Goal: Task Accomplishment & Management: Use online tool/utility

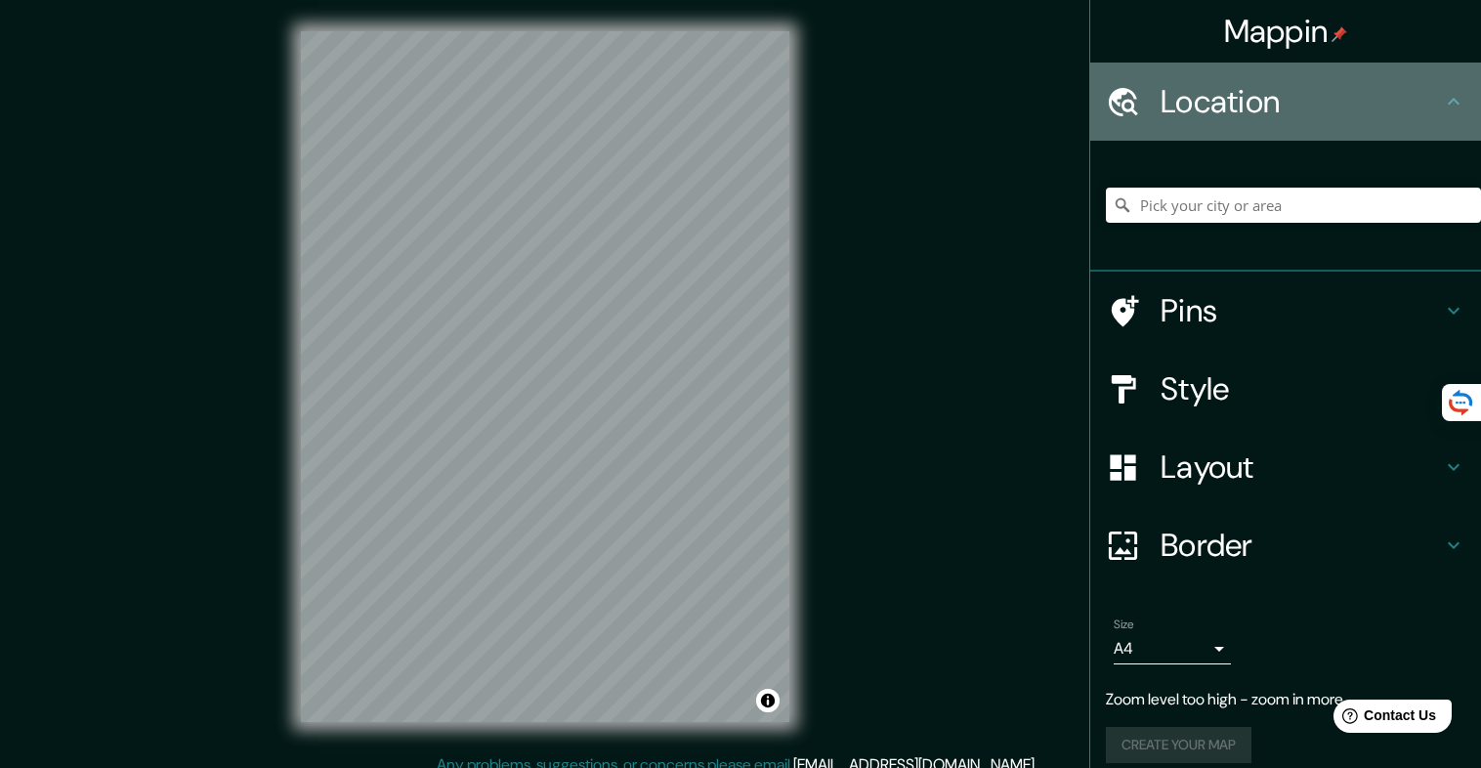
click at [1332, 109] on h4 "Location" at bounding box center [1301, 101] width 281 height 39
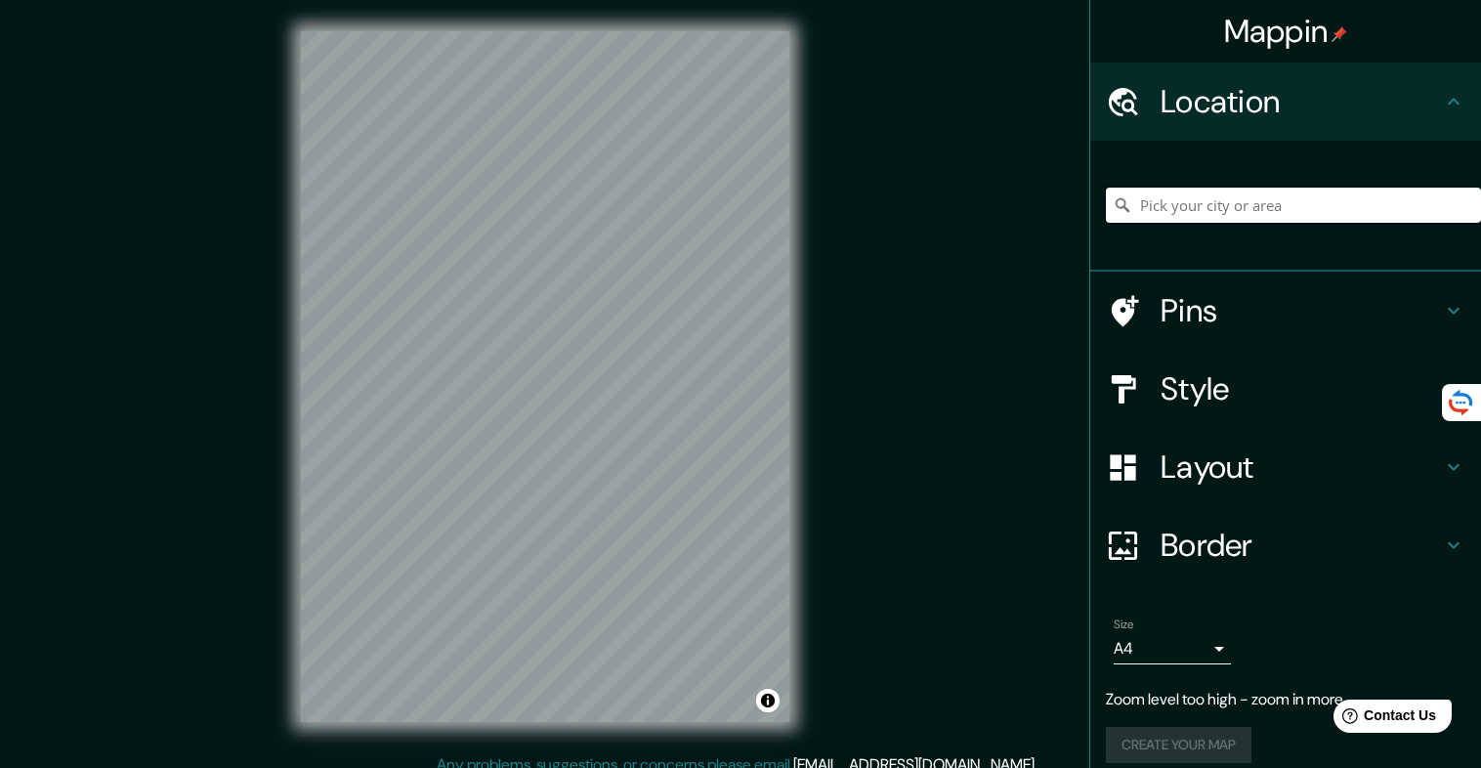
click at [1298, 197] on input "Pick your city or area" at bounding box center [1293, 205] width 375 height 35
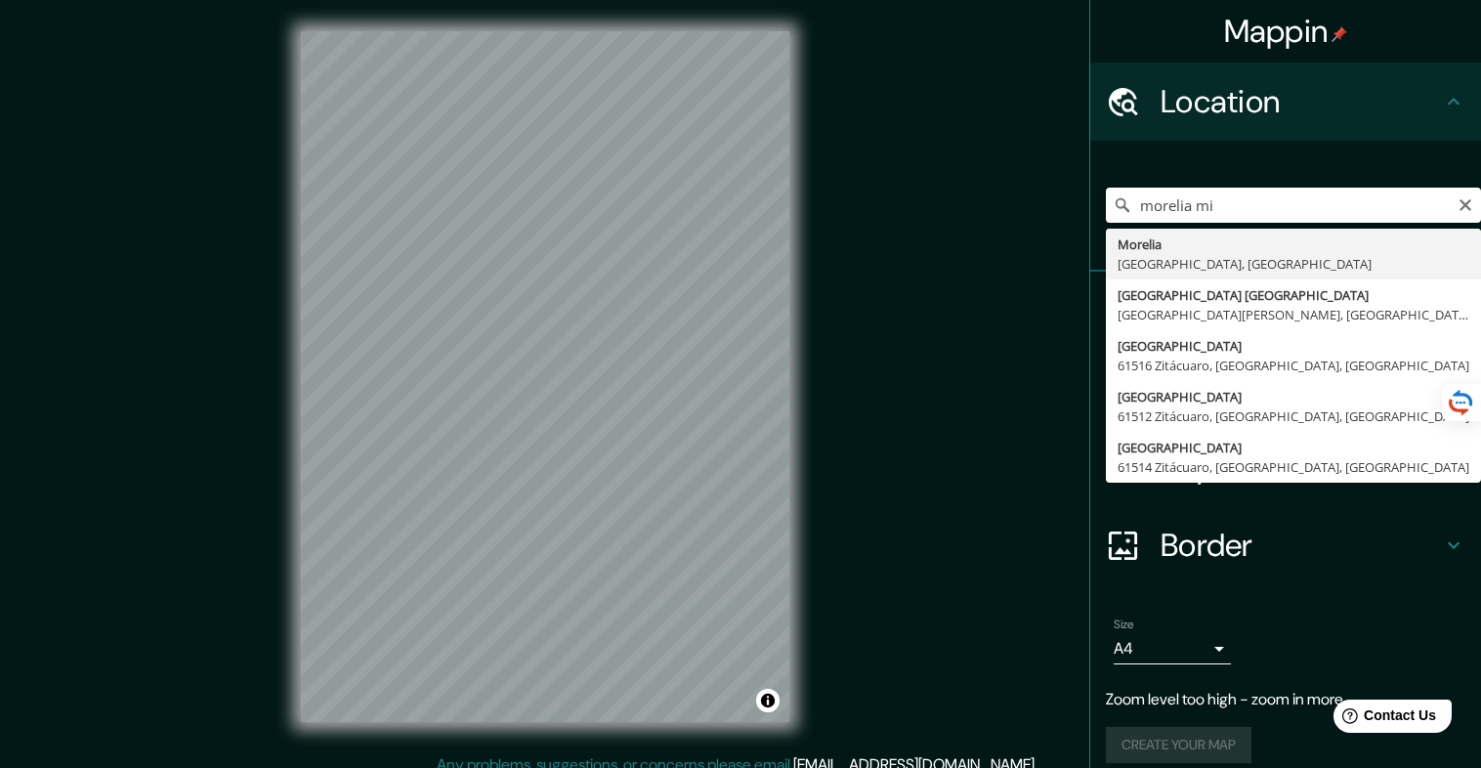
type input "[GEOGRAPHIC_DATA], [GEOGRAPHIC_DATA], [GEOGRAPHIC_DATA]"
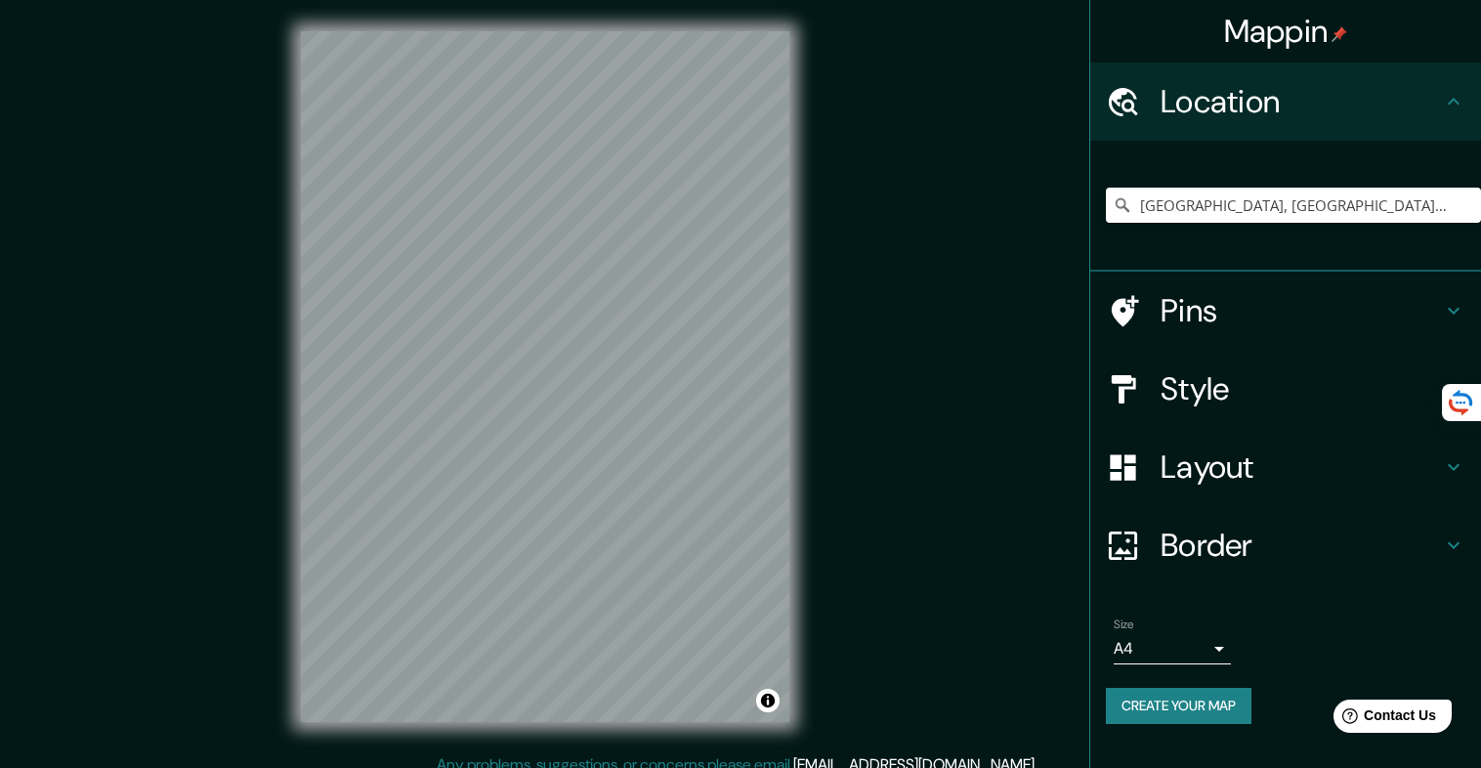
click at [1434, 300] on h4 "Pins" at bounding box center [1301, 310] width 281 height 39
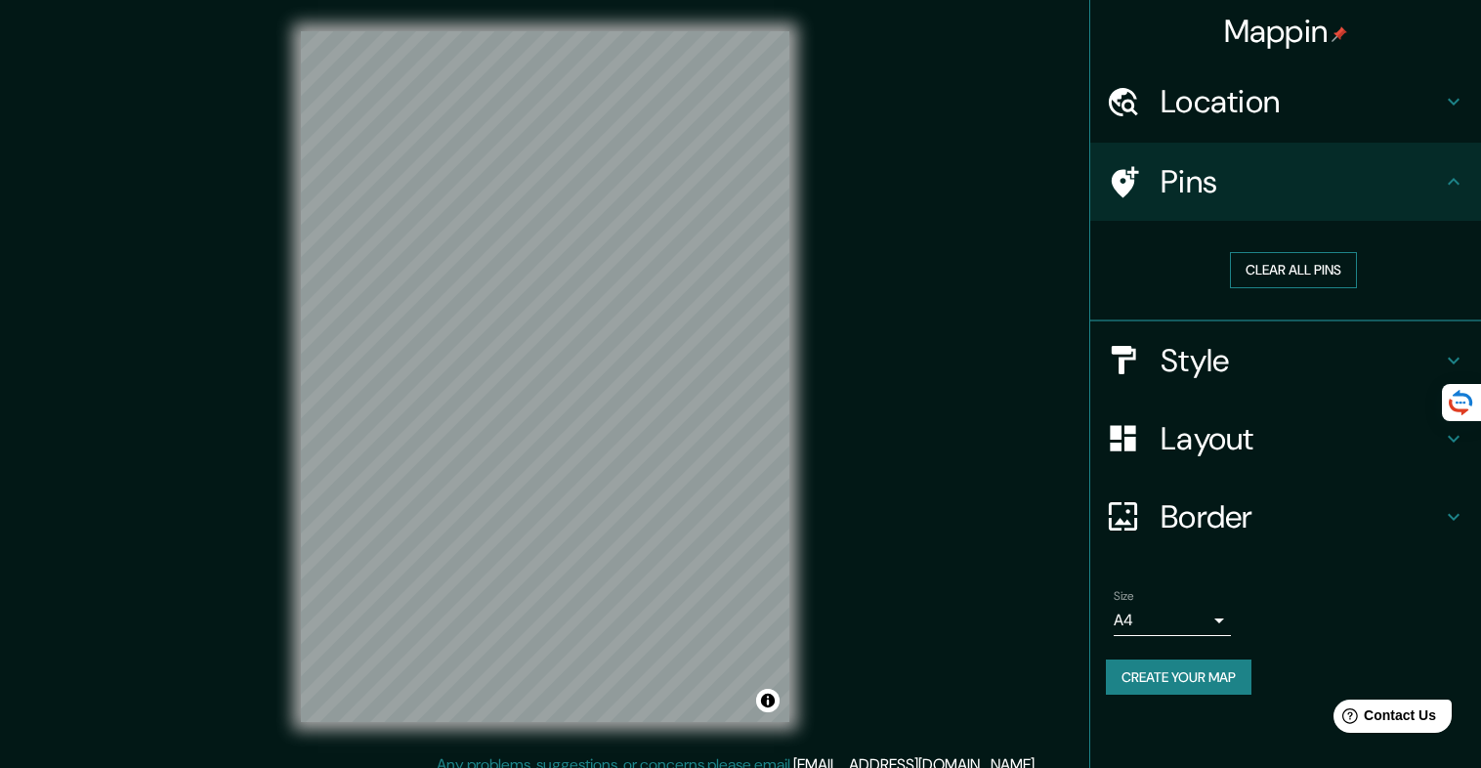
click at [1335, 271] on button "Clear all pins" at bounding box center [1293, 270] width 127 height 36
click at [1416, 354] on h4 "Style" at bounding box center [1301, 360] width 281 height 39
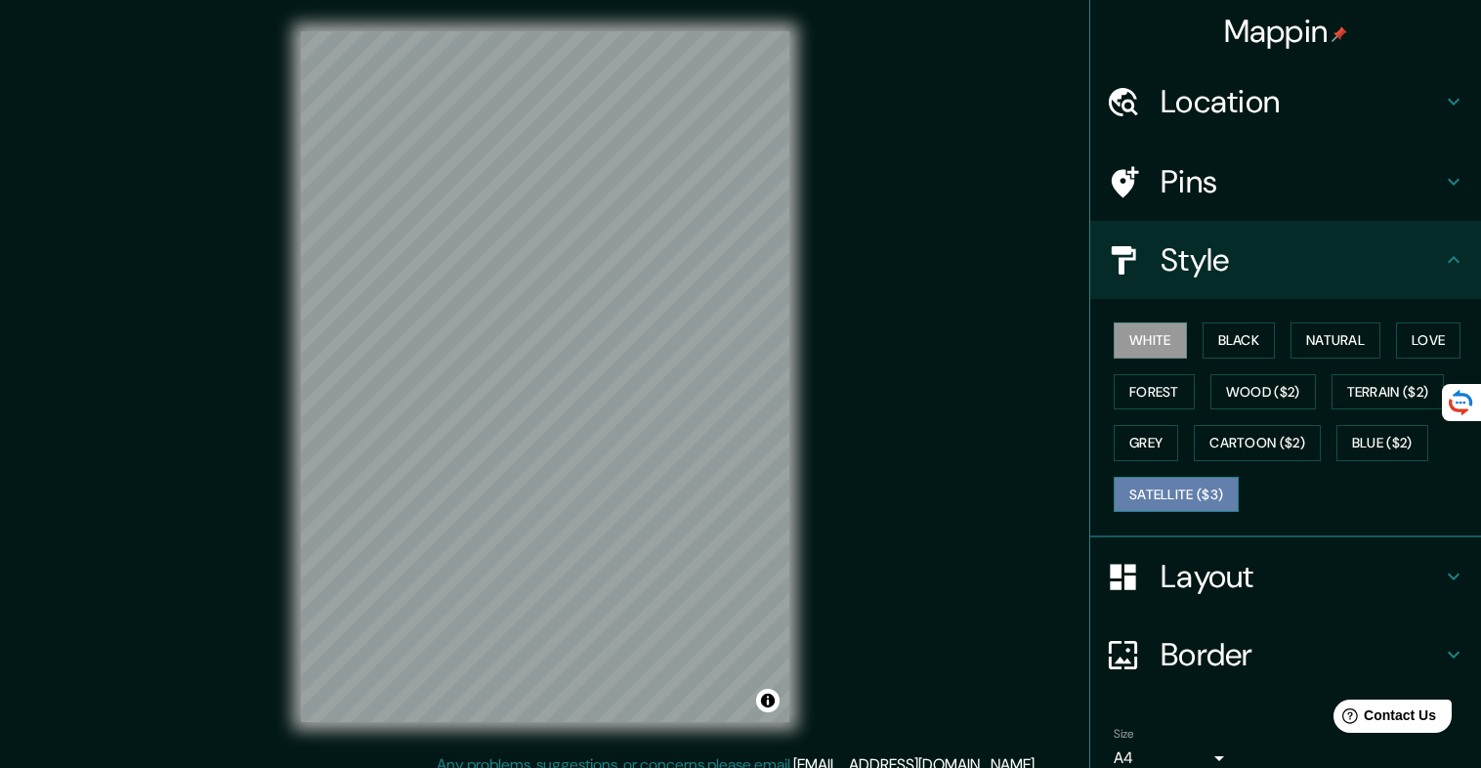
click at [1168, 481] on button "Satellite ($3)" at bounding box center [1176, 495] width 125 height 36
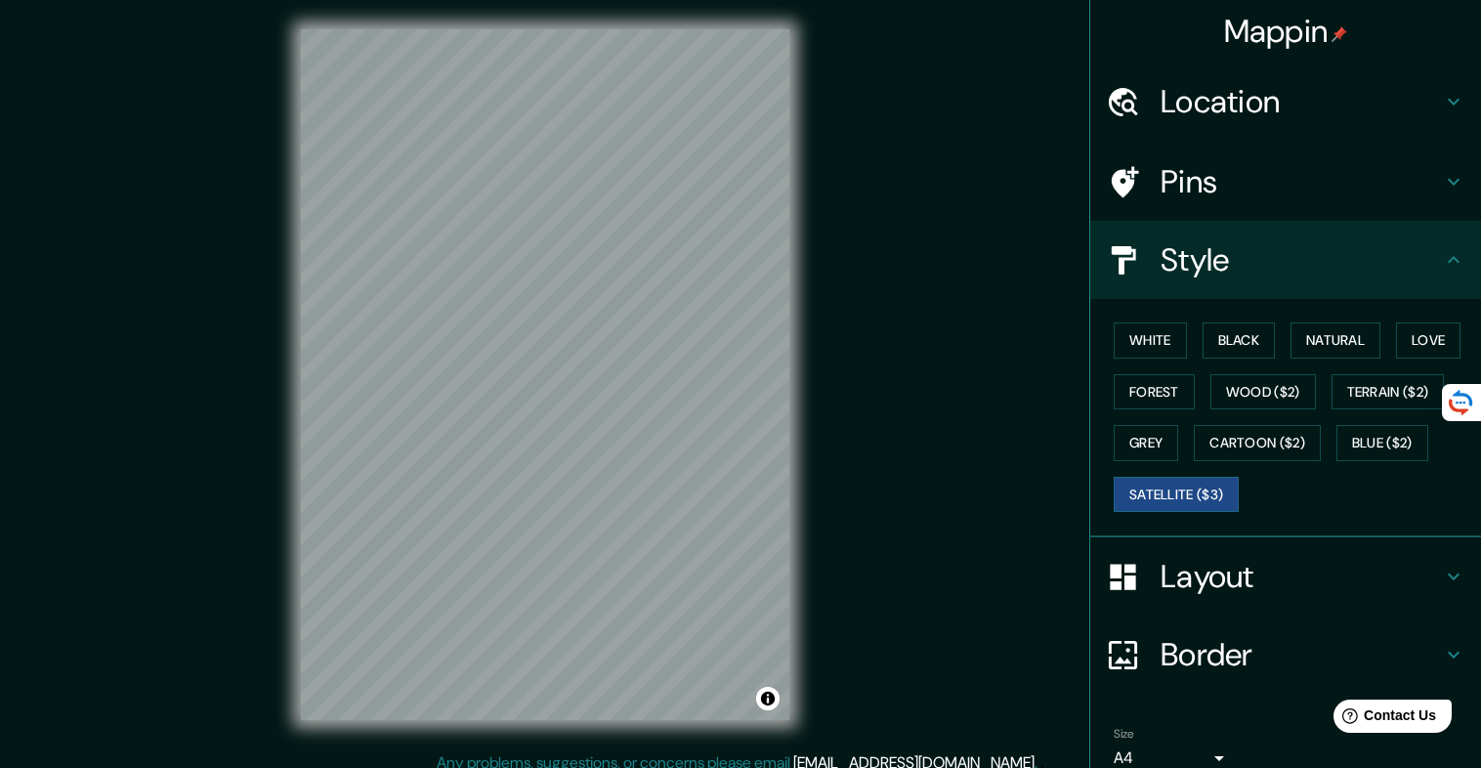
scroll to position [3, 0]
click at [1219, 326] on button "Black" at bounding box center [1239, 340] width 73 height 36
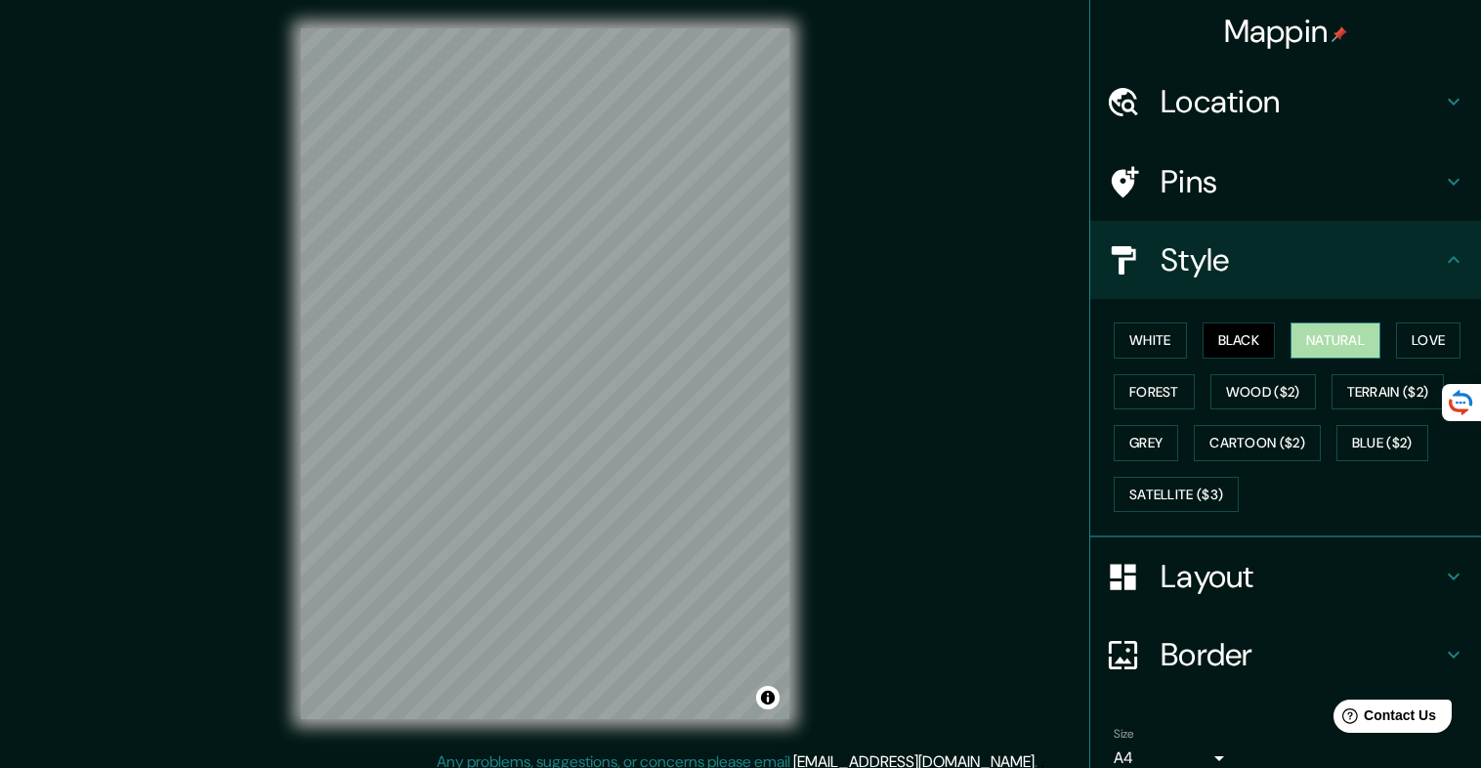
click at [1339, 336] on button "Natural" at bounding box center [1336, 340] width 90 height 36
click at [1420, 344] on button "Love" at bounding box center [1428, 340] width 64 height 36
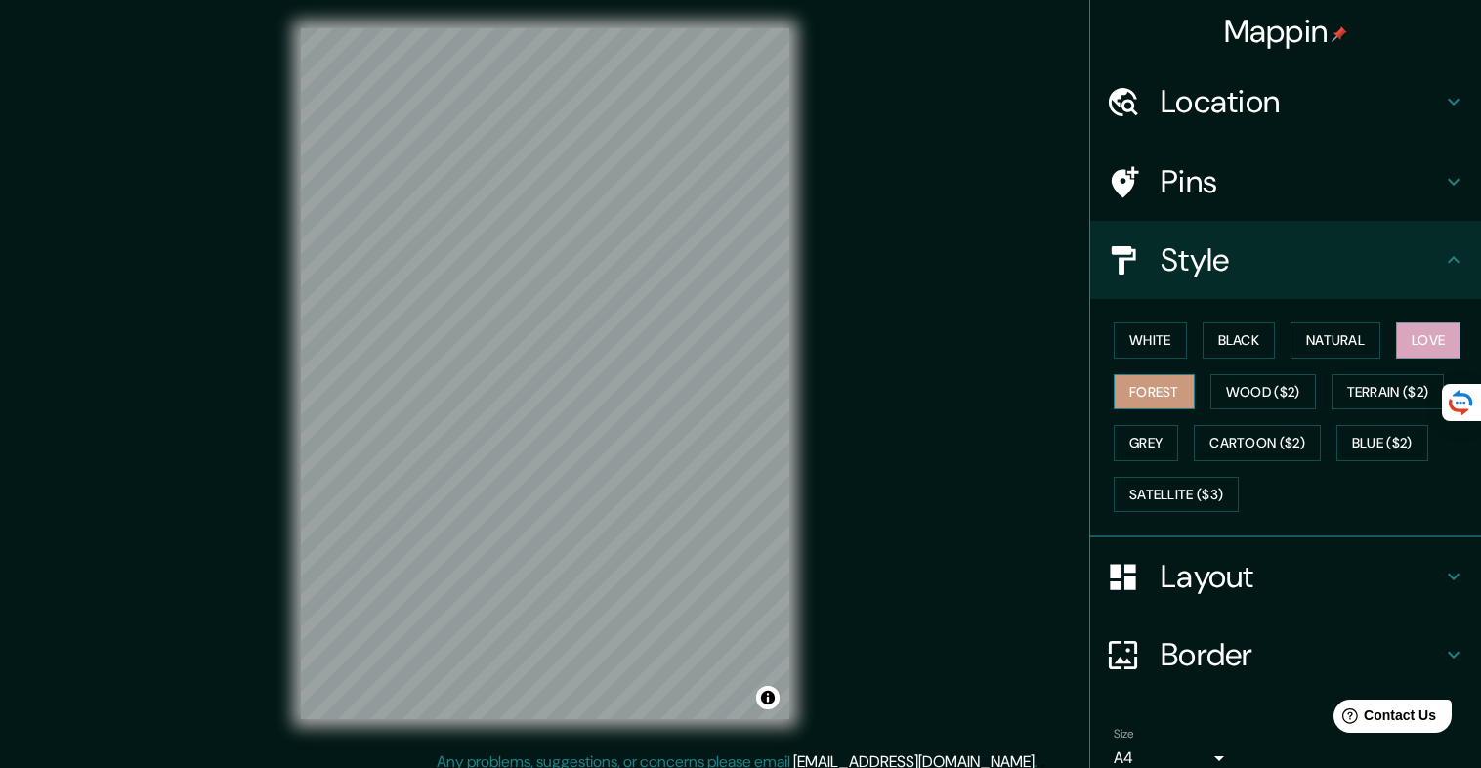
click at [1153, 391] on button "Forest" at bounding box center [1154, 392] width 81 height 36
click at [1134, 435] on button "Grey" at bounding box center [1146, 443] width 64 height 36
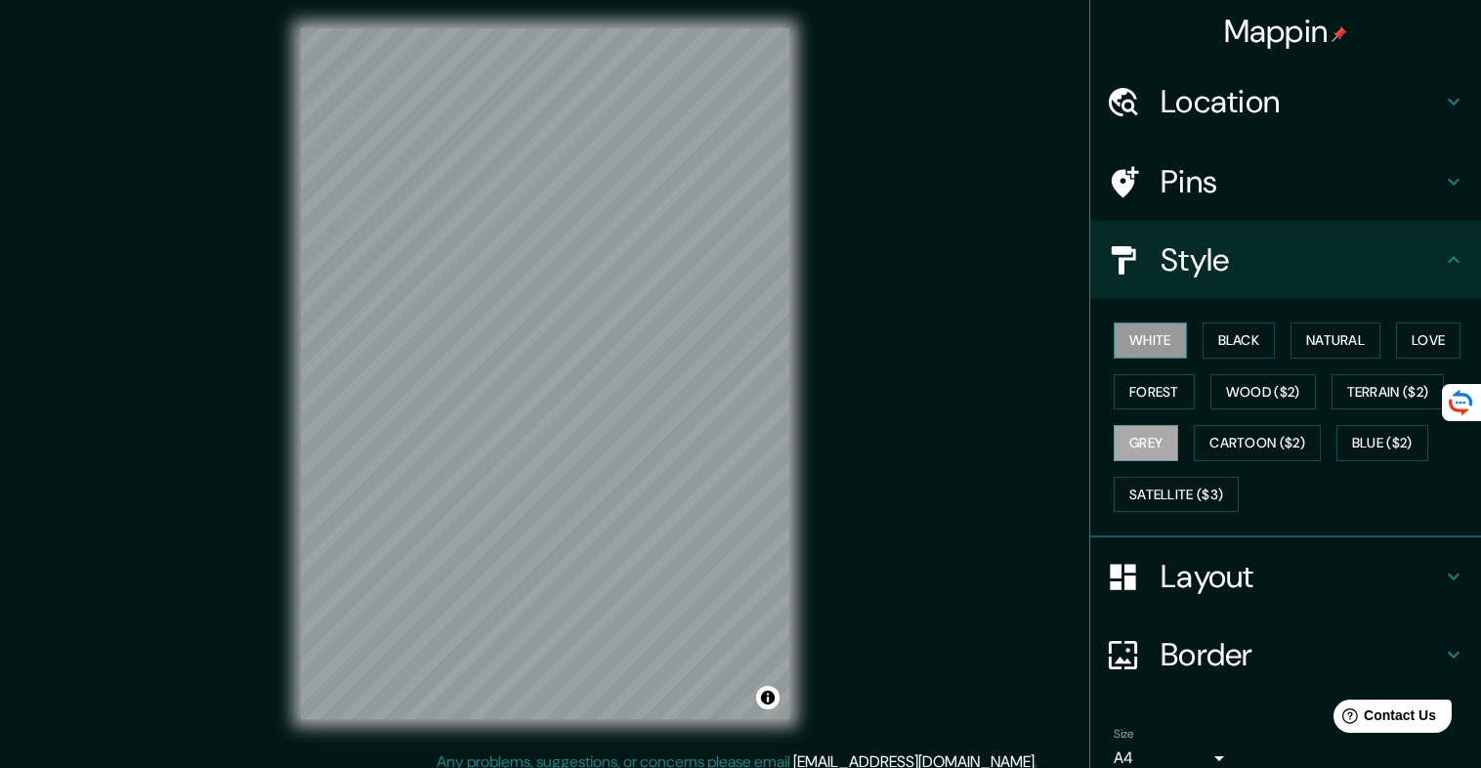
click at [1156, 344] on button "White" at bounding box center [1150, 340] width 73 height 36
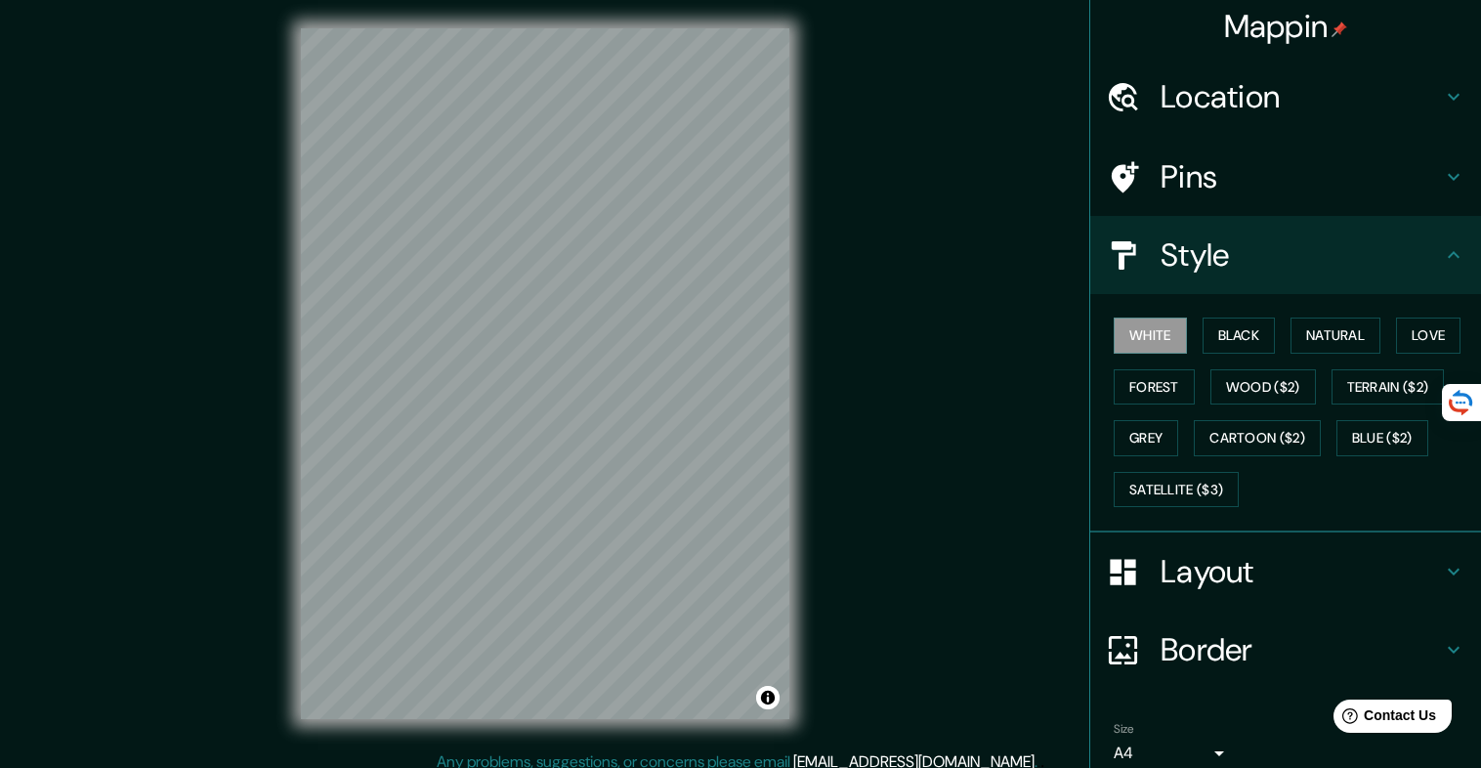
scroll to position [0, 0]
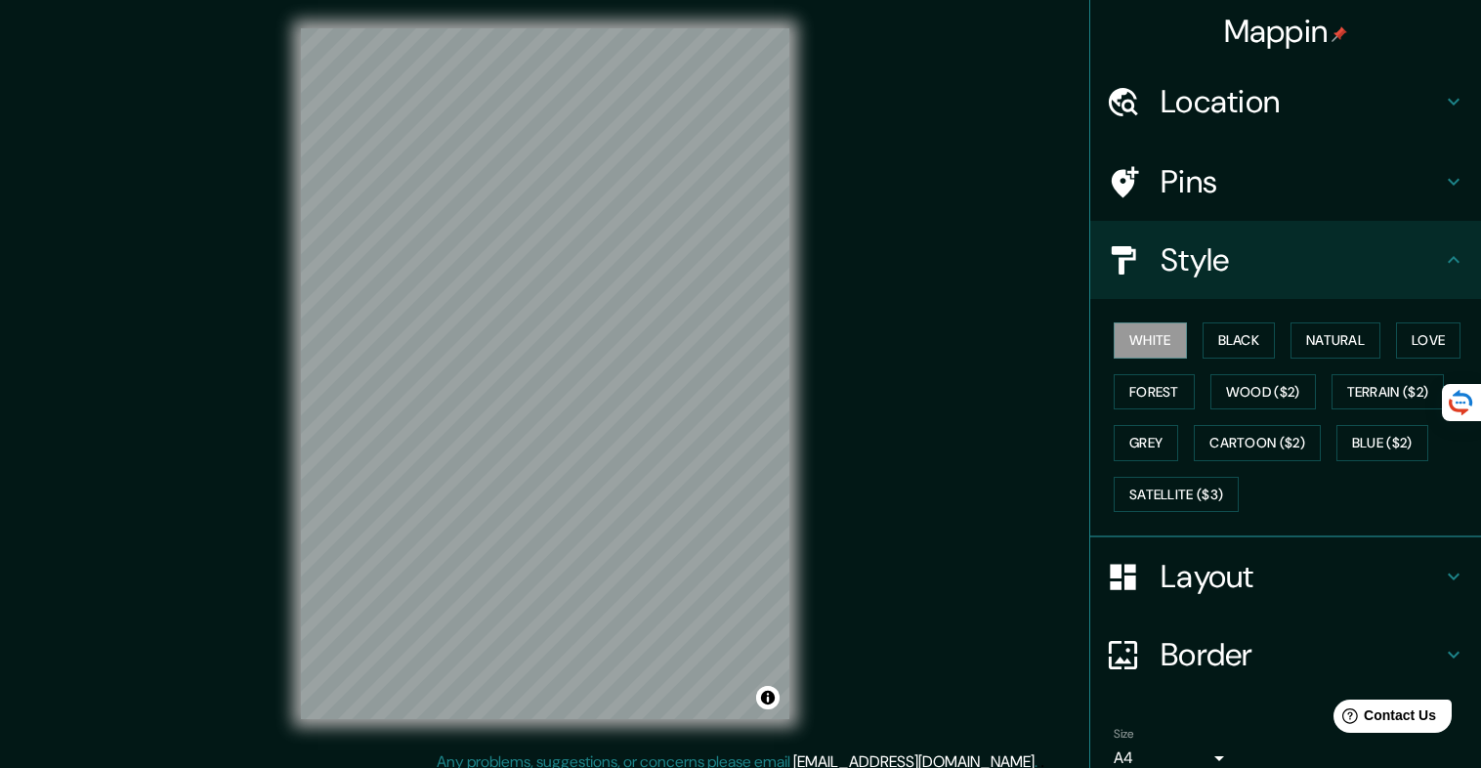
click at [1375, 168] on h4 "Pins" at bounding box center [1301, 181] width 281 height 39
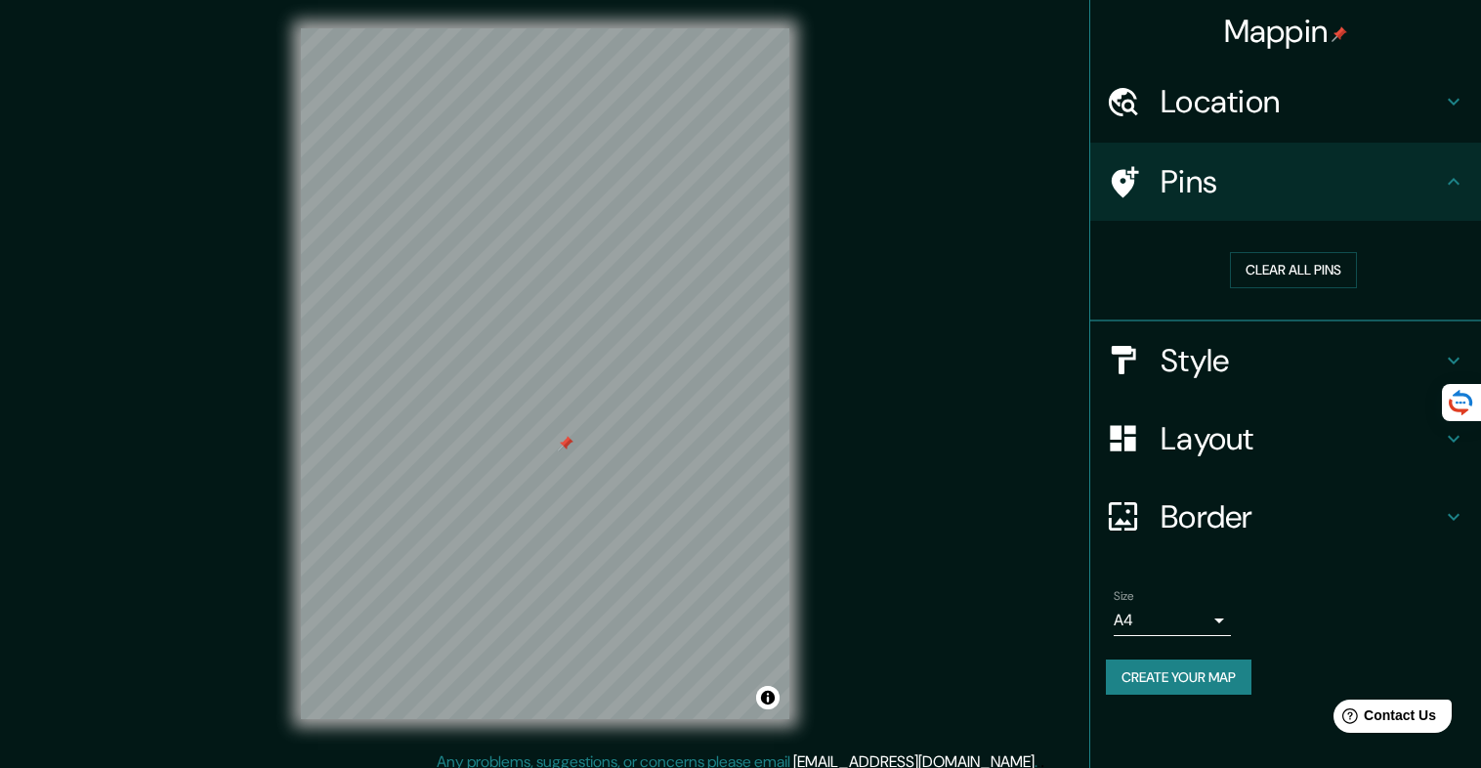
click at [567, 439] on div at bounding box center [566, 444] width 16 height 16
